Goal: Information Seeking & Learning: Learn about a topic

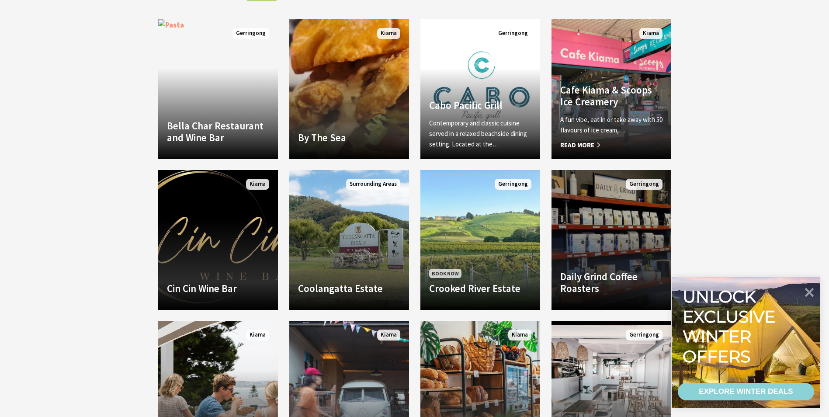
scroll to position [559, 0]
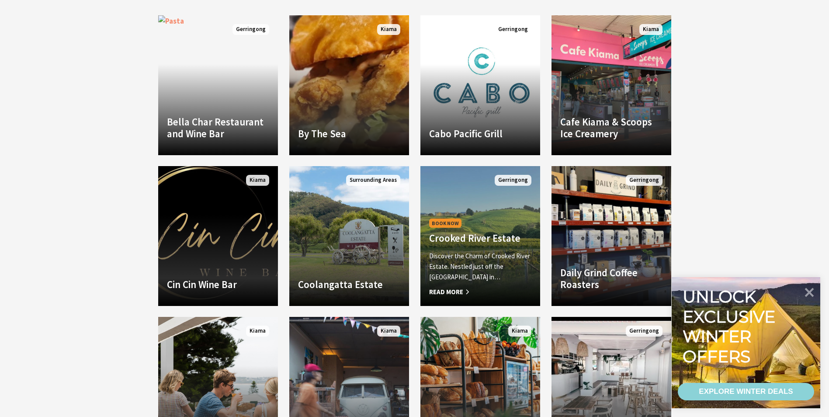
click at [473, 242] on h4 "Crooked River Estate" at bounding box center [480, 238] width 102 height 12
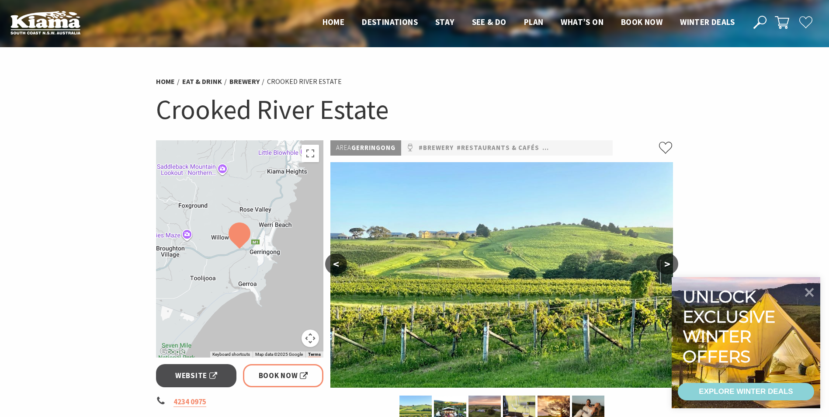
click at [673, 263] on button ">" at bounding box center [667, 263] width 22 height 21
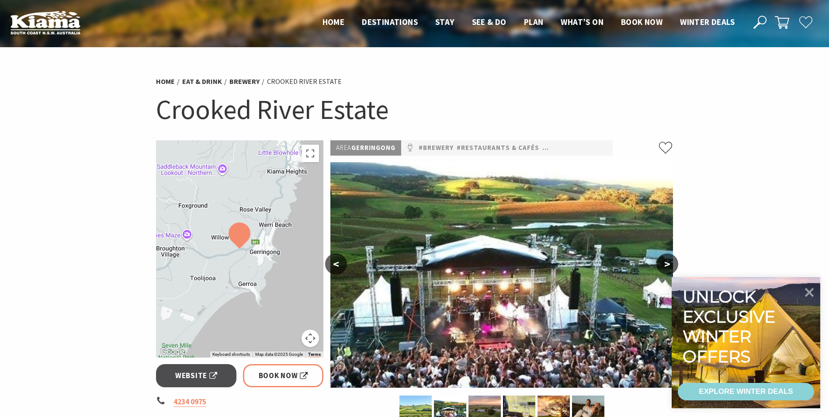
click at [673, 263] on button ">" at bounding box center [667, 263] width 22 height 21
click at [669, 264] on button ">" at bounding box center [667, 263] width 22 height 21
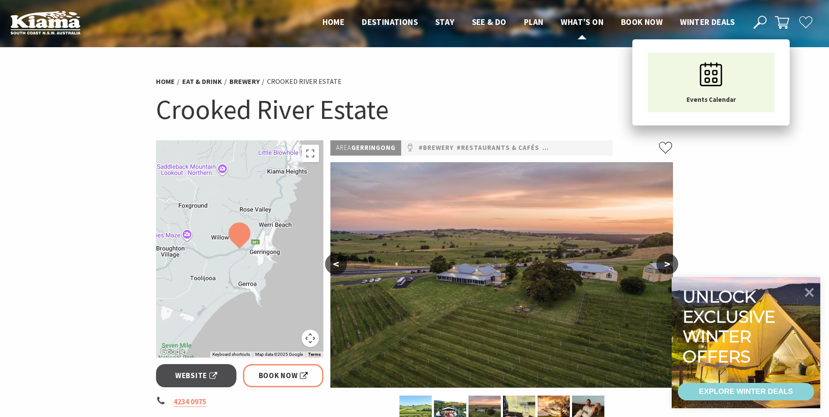
click at [592, 21] on span "What’s On" at bounding box center [582, 22] width 43 height 10
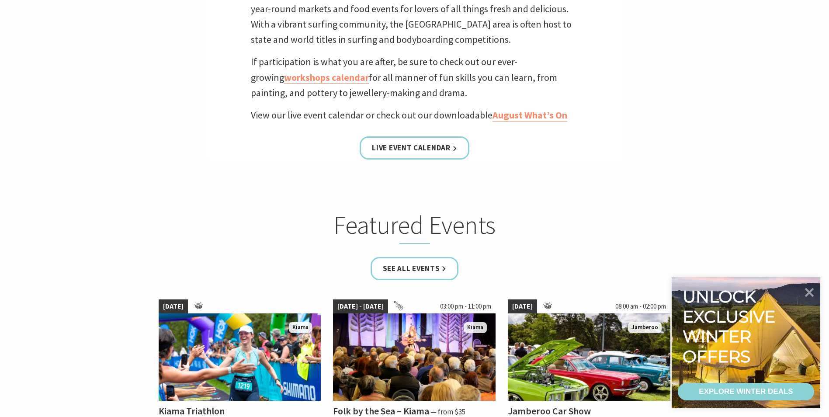
scroll to position [350, 0]
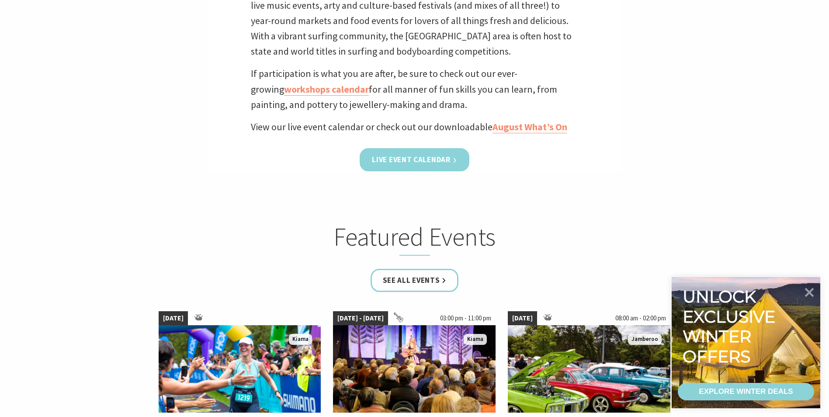
click at [424, 160] on link "Live Event Calendar" at bounding box center [414, 159] width 109 height 23
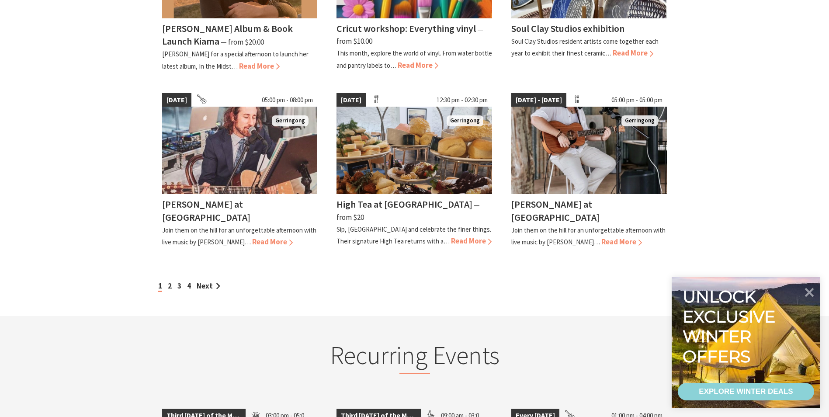
scroll to position [743, 0]
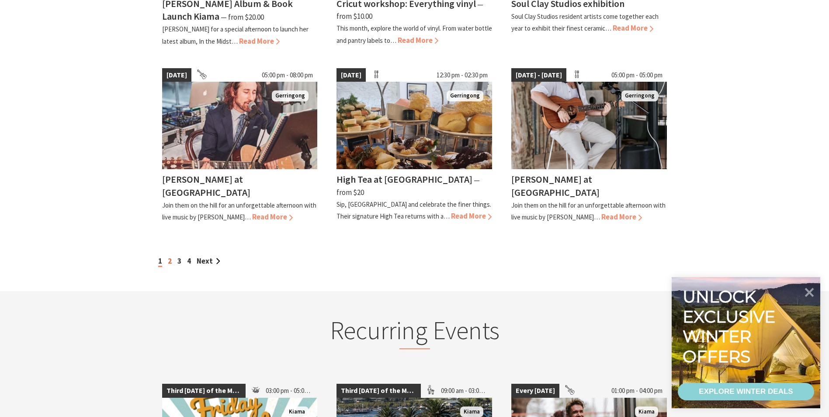
click at [169, 256] on link "2" at bounding box center [170, 261] width 4 height 10
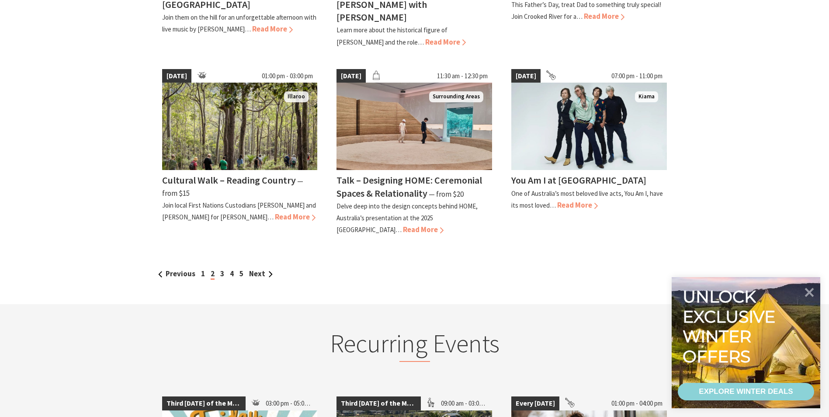
scroll to position [917, 0]
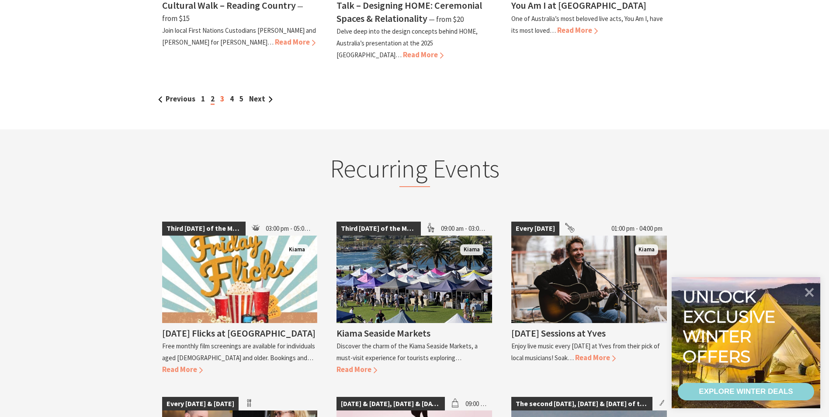
click at [222, 94] on link "3" at bounding box center [222, 99] width 4 height 10
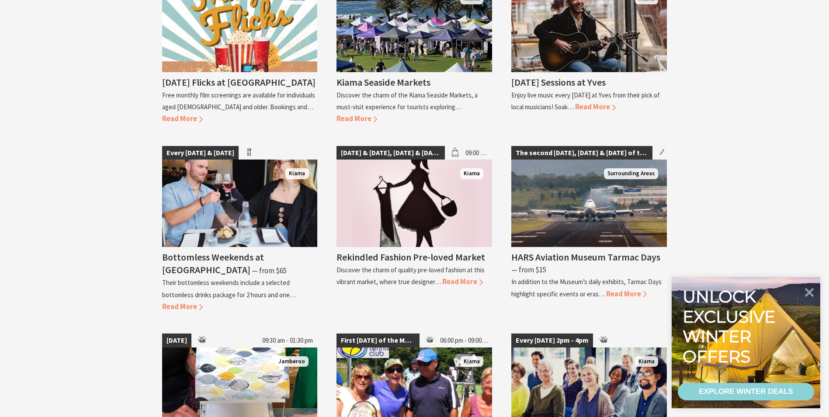
scroll to position [1180, 0]
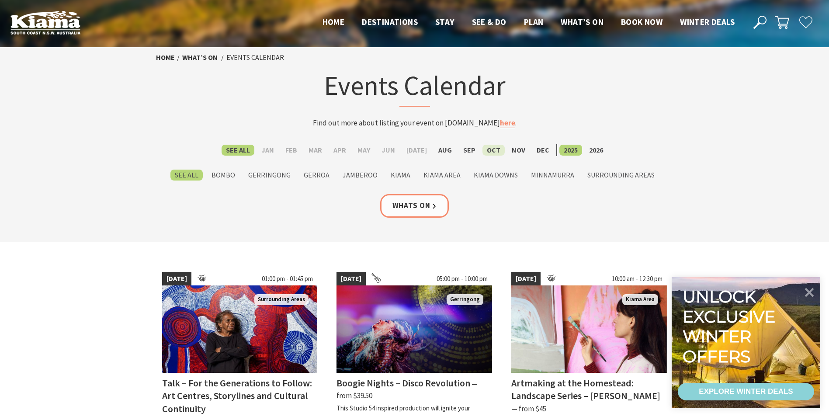
click at [485, 149] on label "Oct" at bounding box center [493, 150] width 22 height 11
click at [0, 0] on input "Oct" at bounding box center [0, 0] width 0 height 0
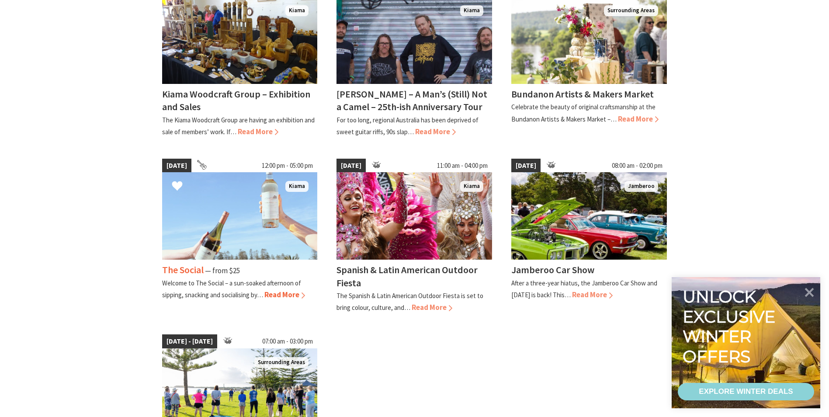
scroll to position [262, 0]
